Goal: Browse casually

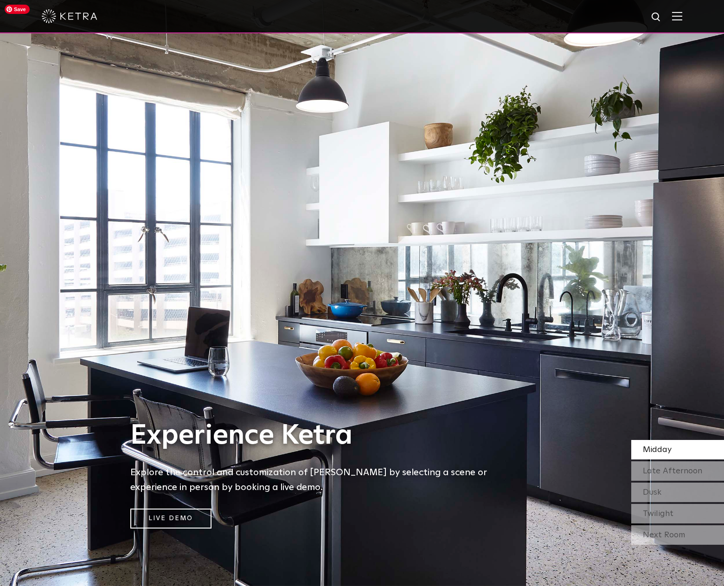
click at [667, 437] on img at bounding box center [362, 293] width 724 height 586
click at [667, 451] on span "Midday" at bounding box center [656, 449] width 29 height 8
click at [664, 460] on div "Midday Late Afternoon [GEOGRAPHIC_DATA] Twilight" at bounding box center [677, 481] width 93 height 83
click at [663, 470] on span "Late Afternoon" at bounding box center [671, 471] width 59 height 8
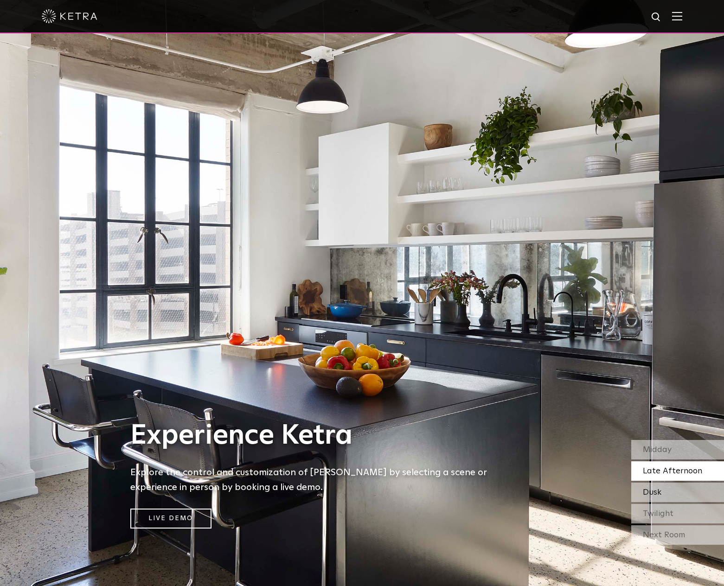
click at [660, 490] on span "Dusk" at bounding box center [651, 492] width 19 height 8
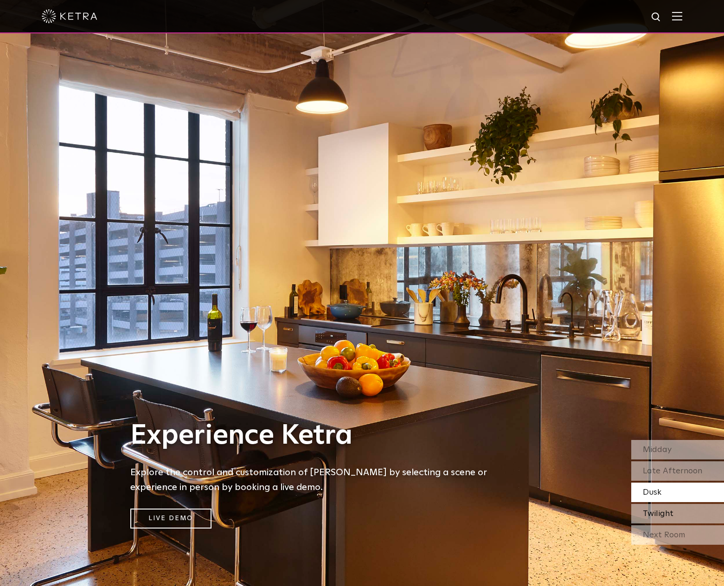
click at [660, 511] on span "Twilight" at bounding box center [657, 513] width 31 height 8
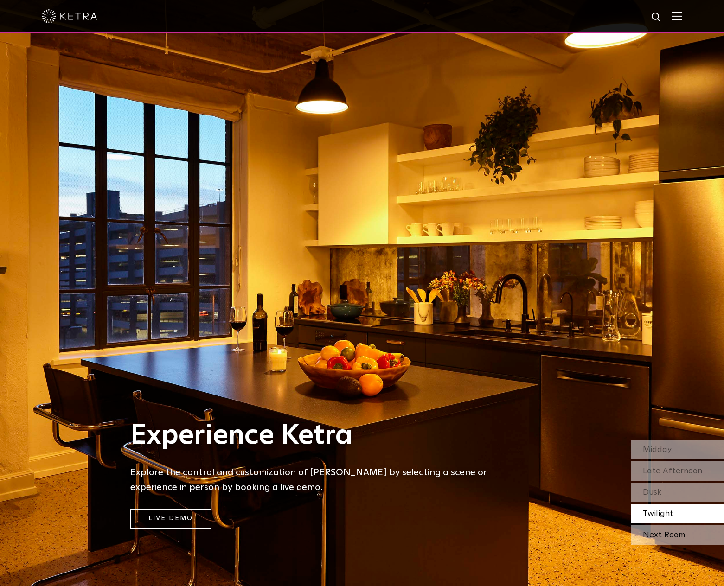
click at [660, 534] on div "Next Room" at bounding box center [677, 534] width 93 height 19
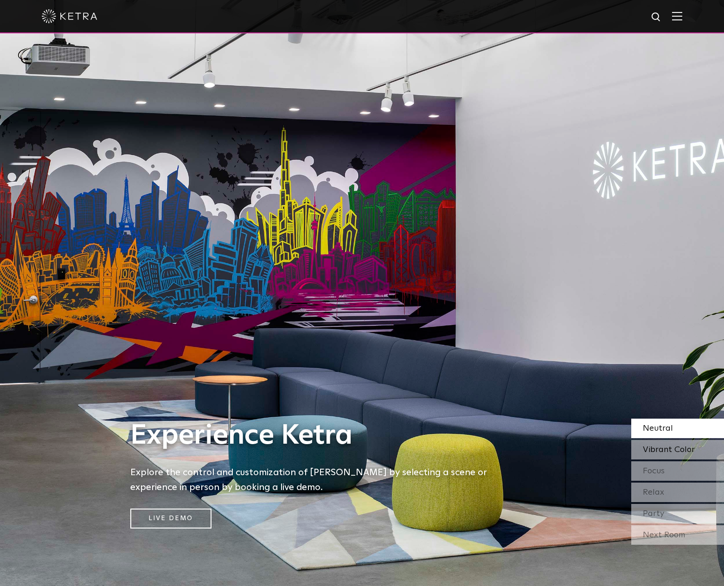
click at [664, 445] on div "Vibrant Color" at bounding box center [677, 449] width 93 height 19
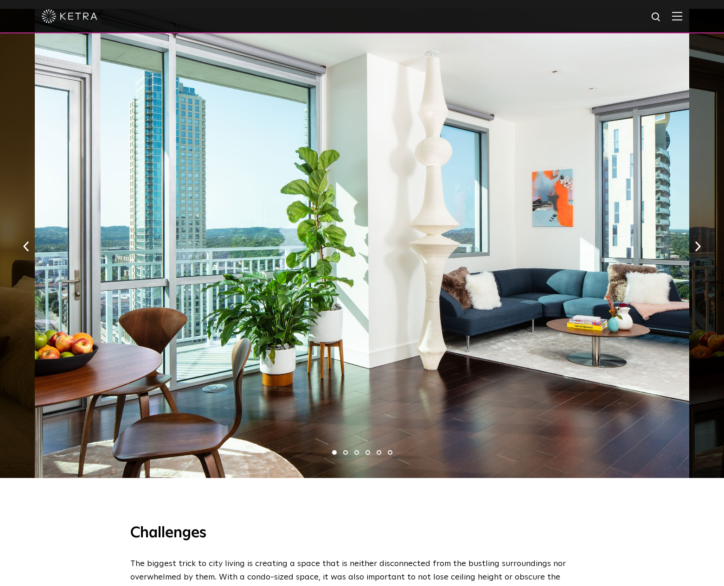
scroll to position [638, 0]
